Goal: Navigation & Orientation: Find specific page/section

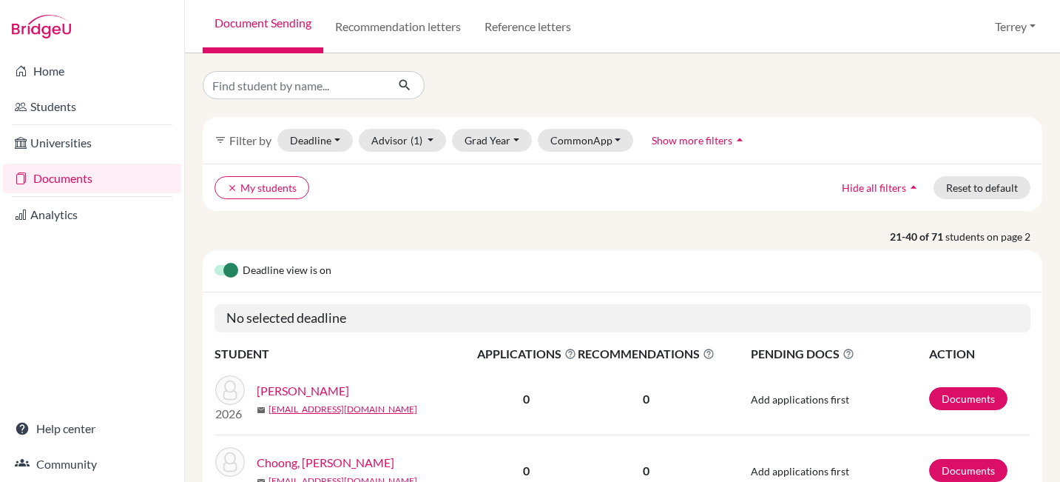
click at [69, 181] on link "Documents" at bounding box center [92, 179] width 178 height 30
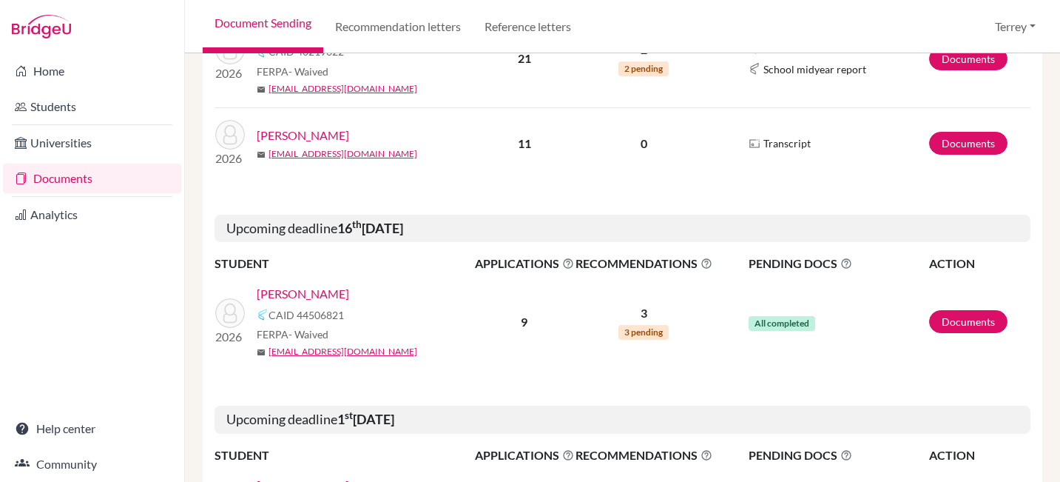
scroll to position [451, 0]
click at [298, 292] on link "[PERSON_NAME]" at bounding box center [303, 294] width 92 height 18
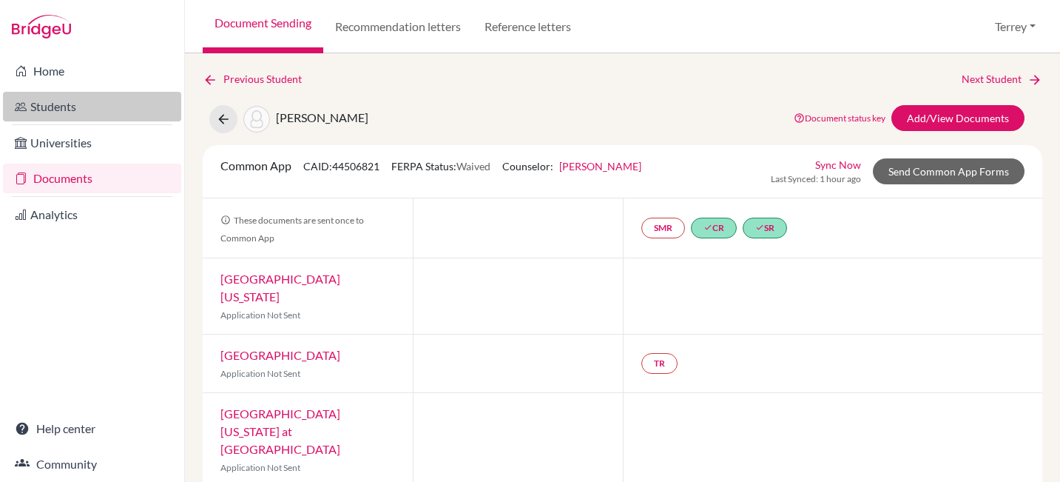
click at [65, 109] on link "Students" at bounding box center [92, 107] width 178 height 30
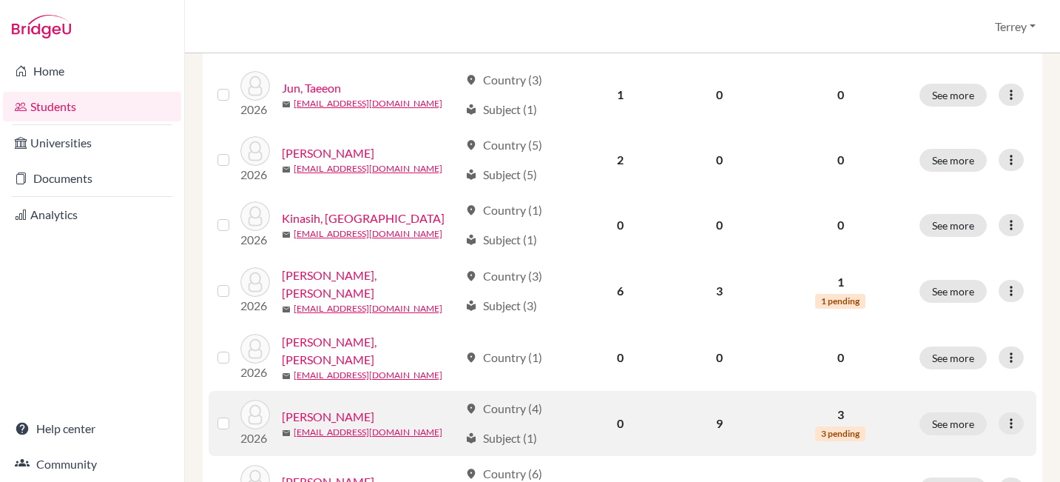
scroll to position [949, 0]
click at [323, 411] on link "[PERSON_NAME]" at bounding box center [328, 416] width 92 height 18
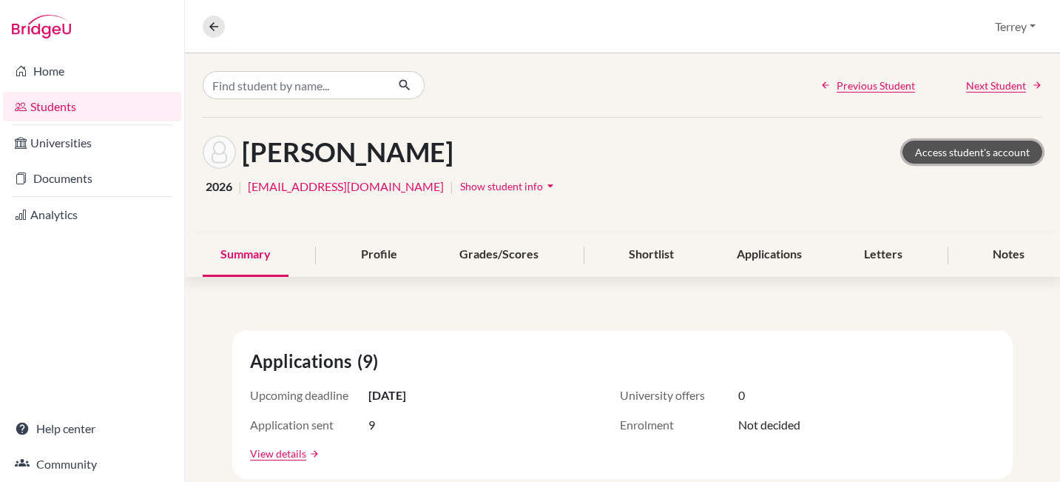
click at [957, 155] on link "Access student's account" at bounding box center [973, 152] width 140 height 23
